Goal: Navigation & Orientation: Find specific page/section

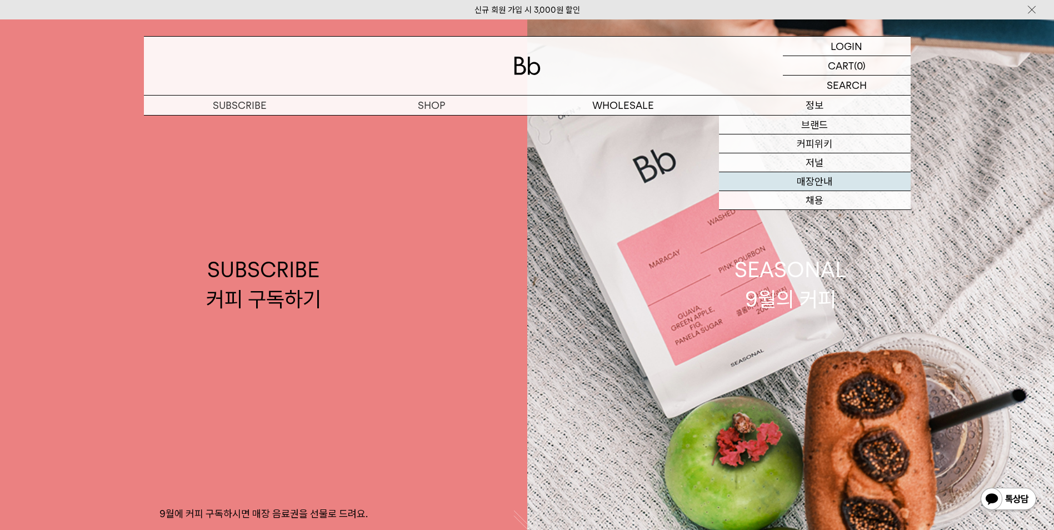
click at [817, 177] on link "매장안내" at bounding box center [815, 181] width 192 height 19
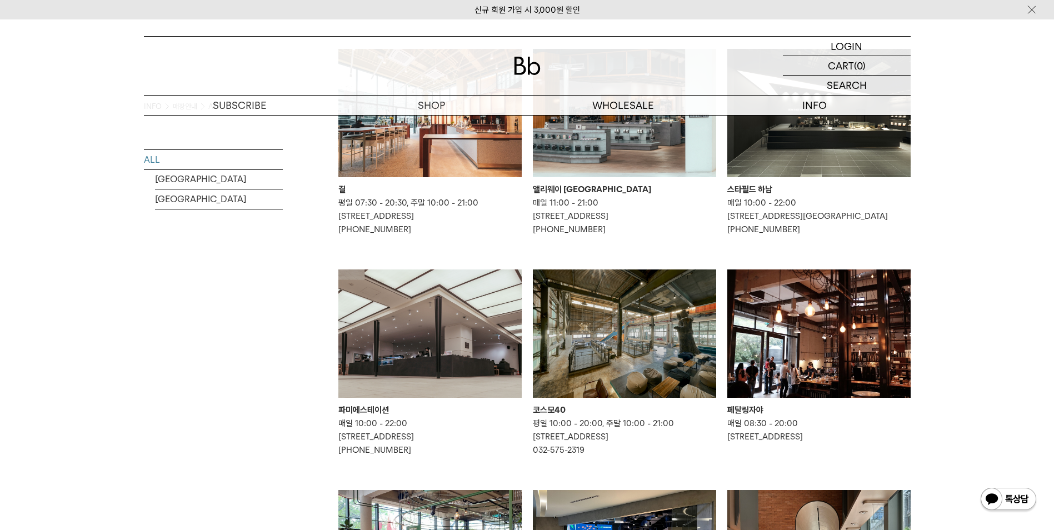
scroll to position [167, 0]
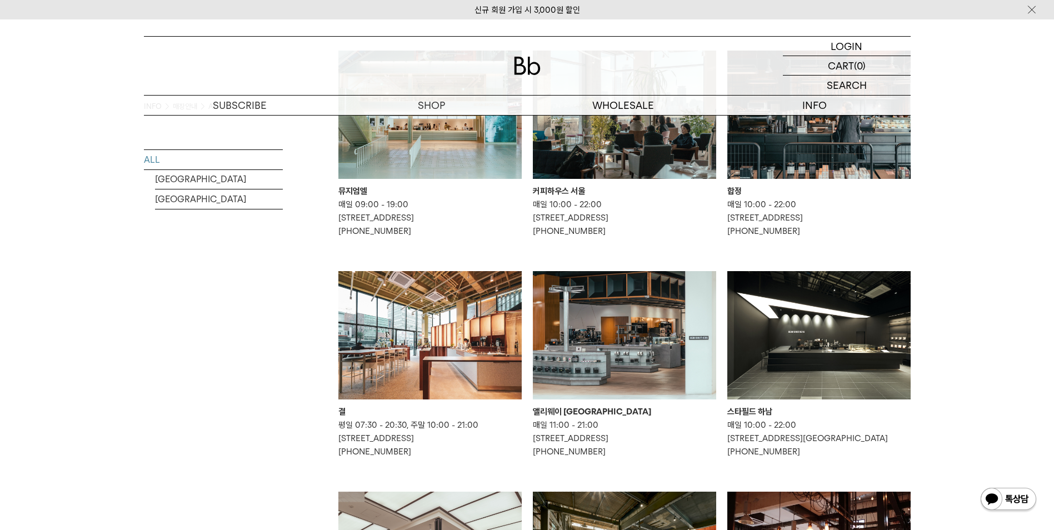
click at [593, 170] on img at bounding box center [624, 115] width 183 height 128
